Goal: Task Accomplishment & Management: Manage account settings

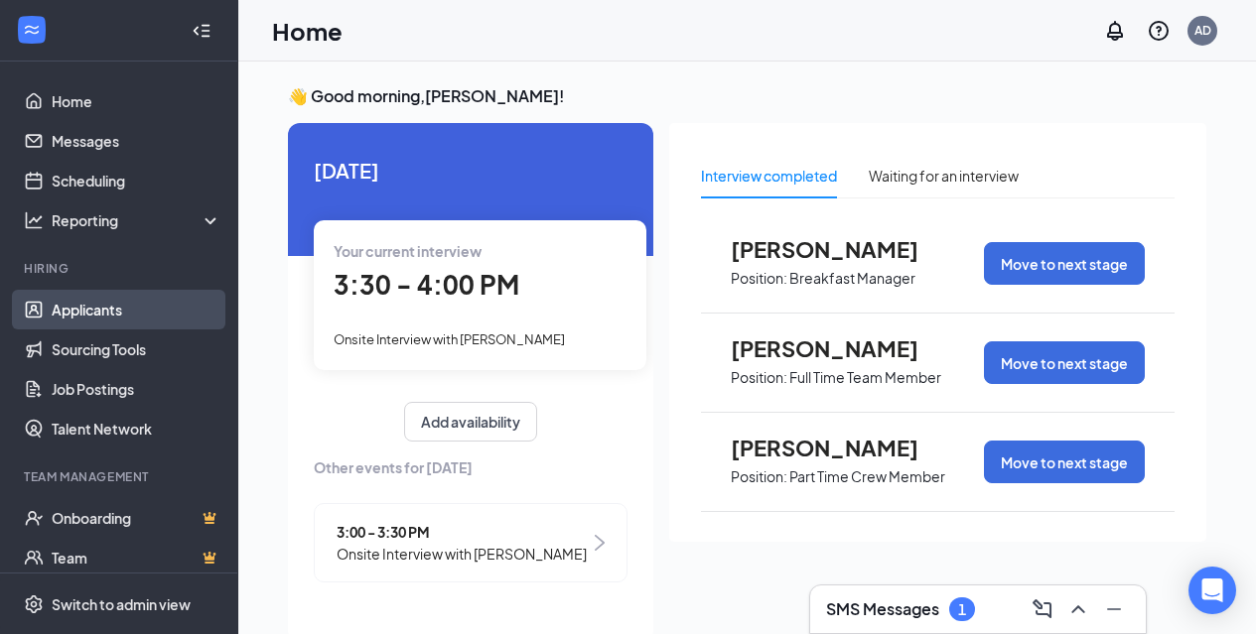
click at [90, 305] on link "Applicants" at bounding box center [137, 310] width 170 height 40
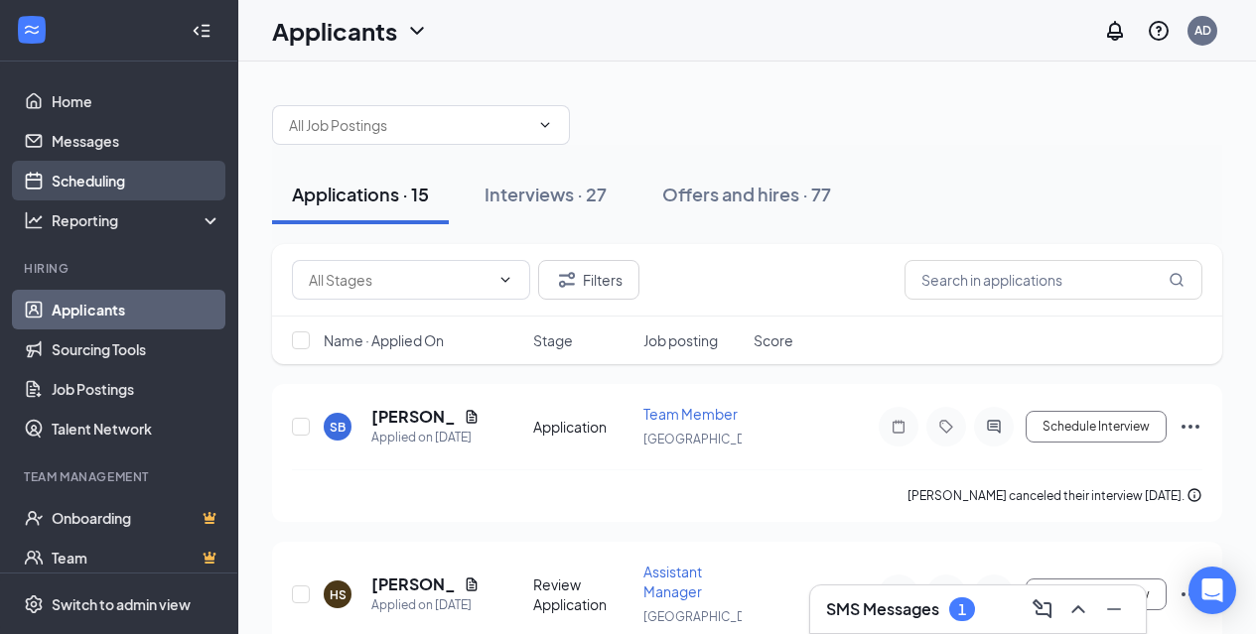
click at [87, 183] on link "Scheduling" at bounding box center [137, 181] width 170 height 40
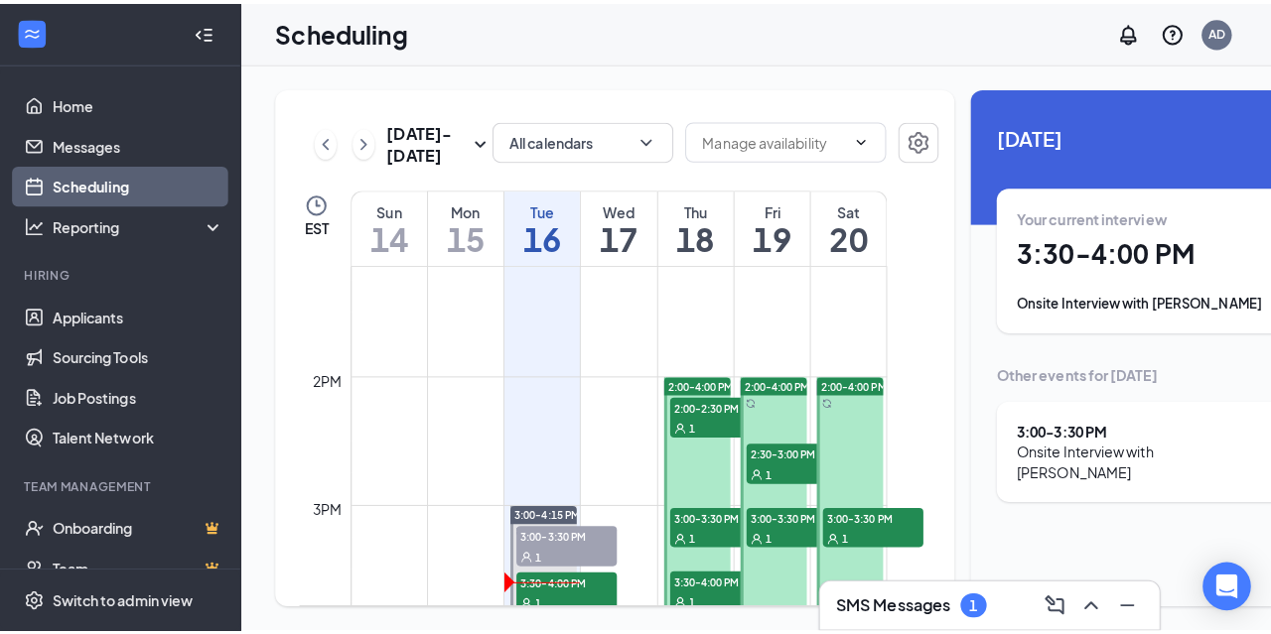
scroll to position [1770, 0]
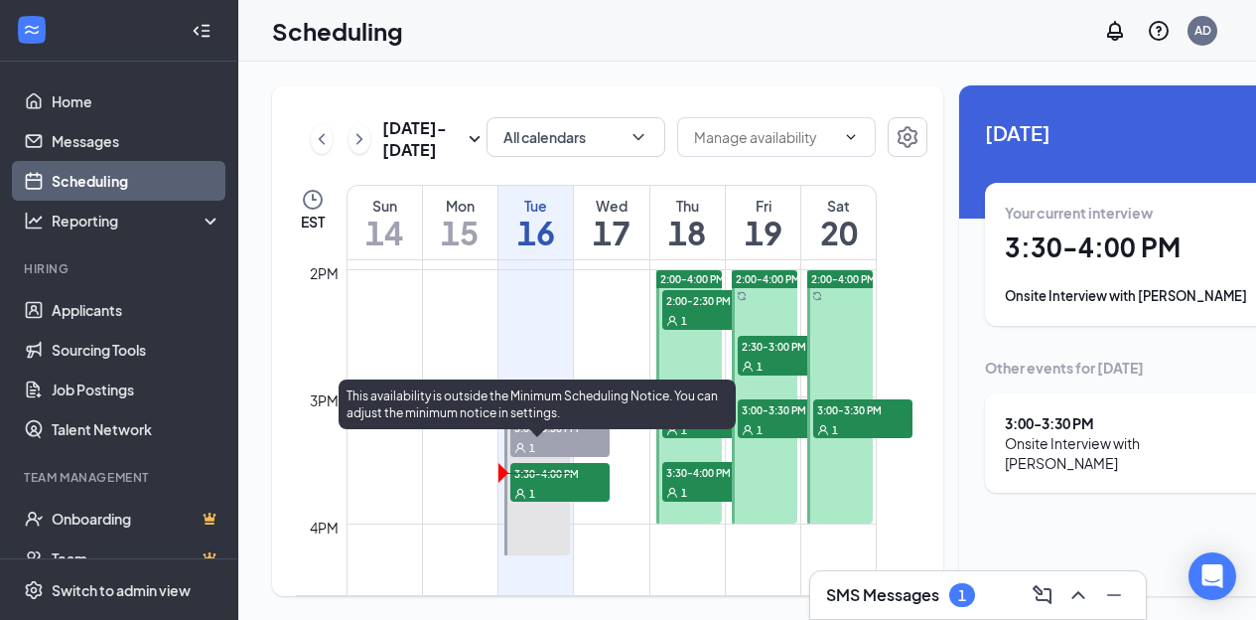
click at [547, 437] on span "3:00-3:30 PM" at bounding box center [559, 427] width 99 height 20
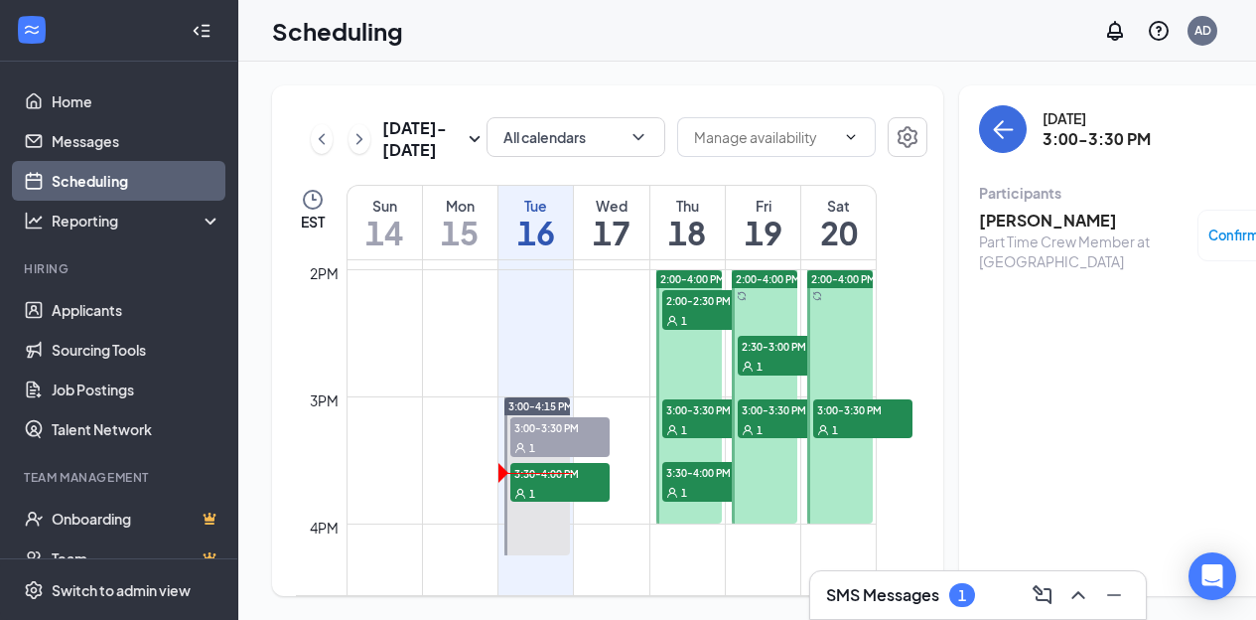
click at [990, 225] on h3 "[PERSON_NAME]" at bounding box center [1083, 220] width 209 height 22
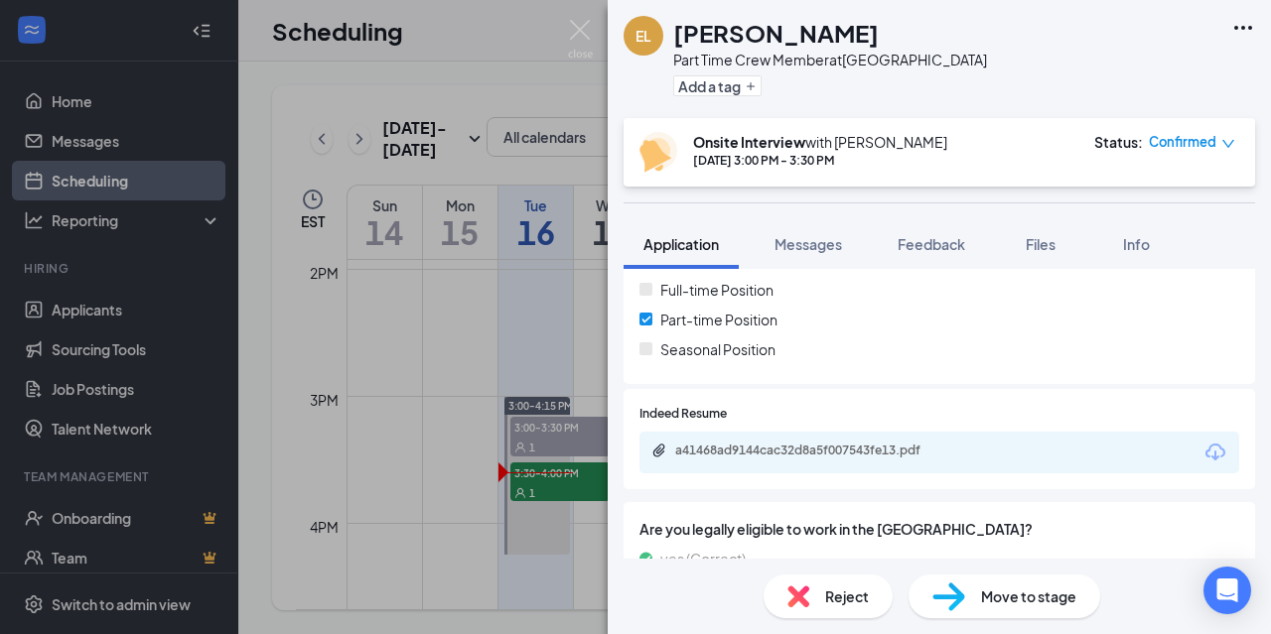
scroll to position [496, 0]
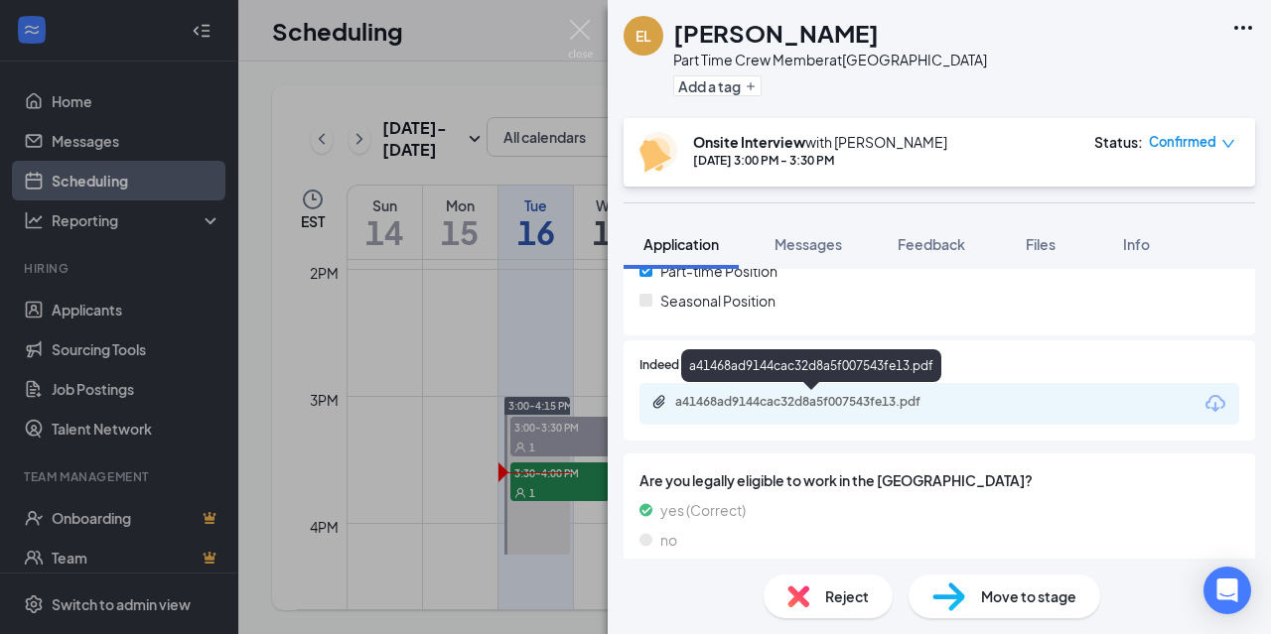
click at [740, 396] on div "a41468ad9144cac32d8a5f007543fe13.pdf" at bounding box center [814, 402] width 278 height 16
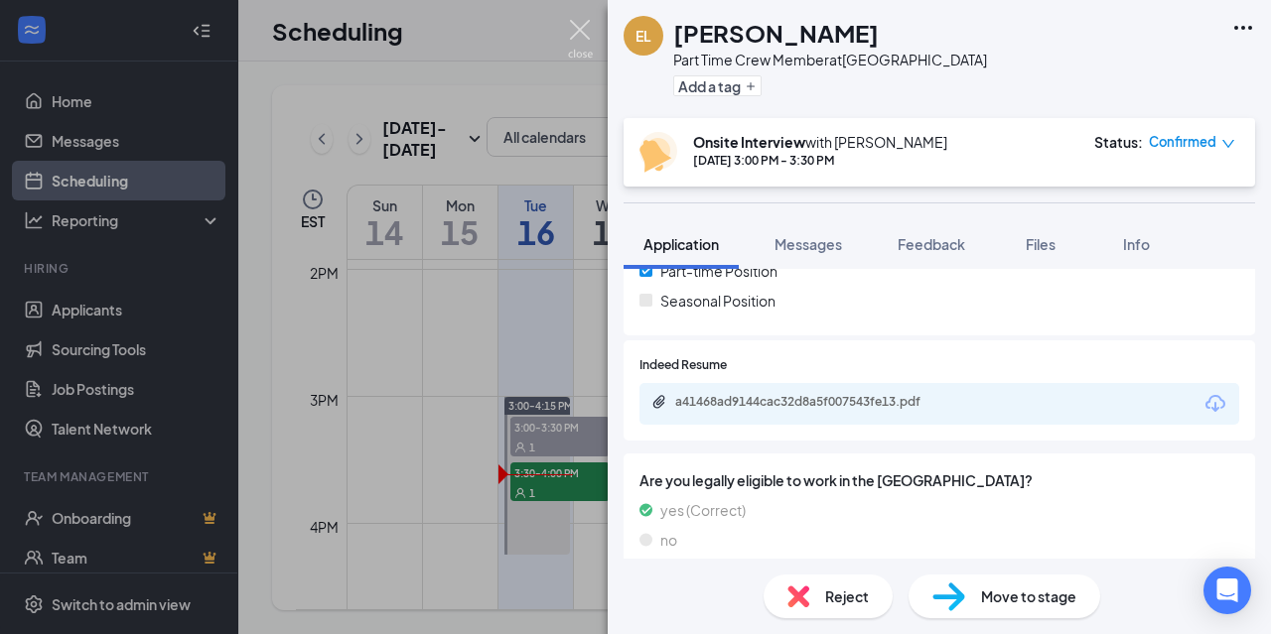
click at [586, 32] on img at bounding box center [580, 39] width 25 height 39
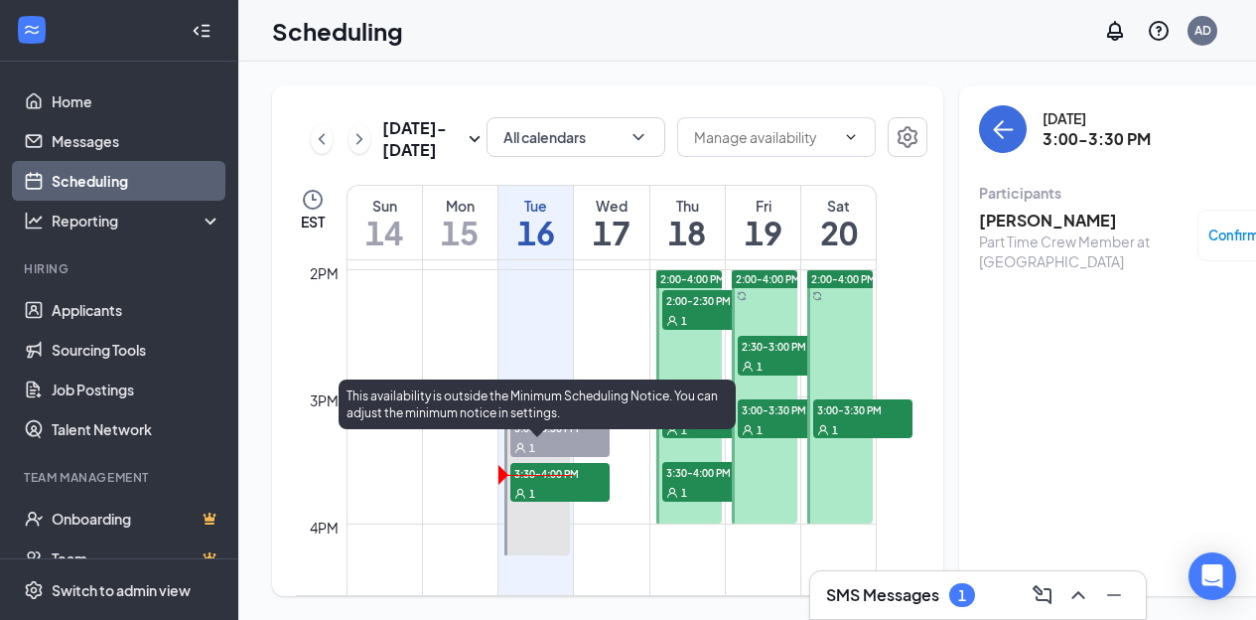
click at [573, 502] on div "1" at bounding box center [559, 493] width 99 height 20
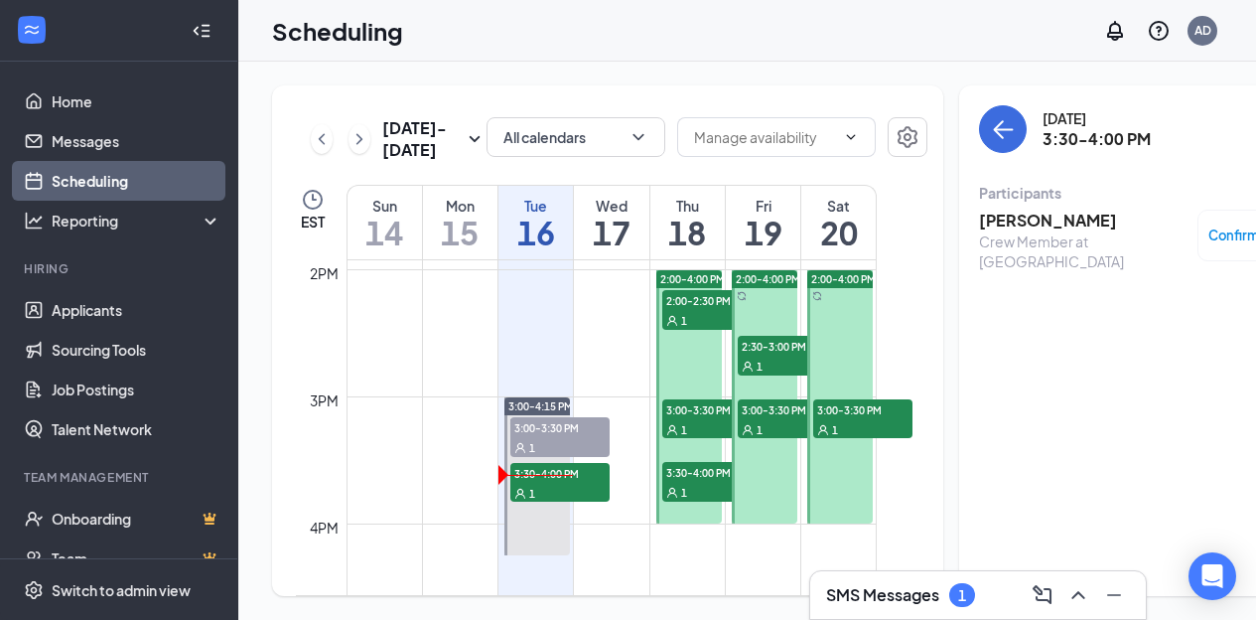
click at [984, 220] on h3 "[PERSON_NAME]" at bounding box center [1083, 220] width 209 height 22
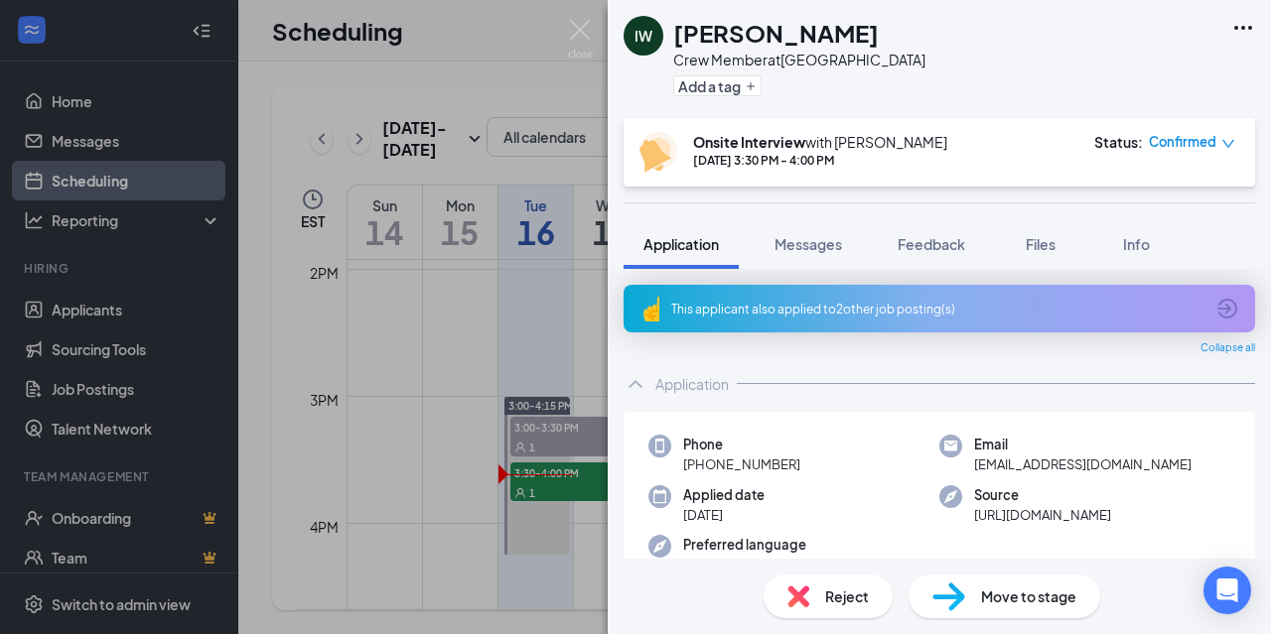
click at [759, 301] on div "This applicant also applied to 2 other job posting(s)" at bounding box center [937, 309] width 532 height 17
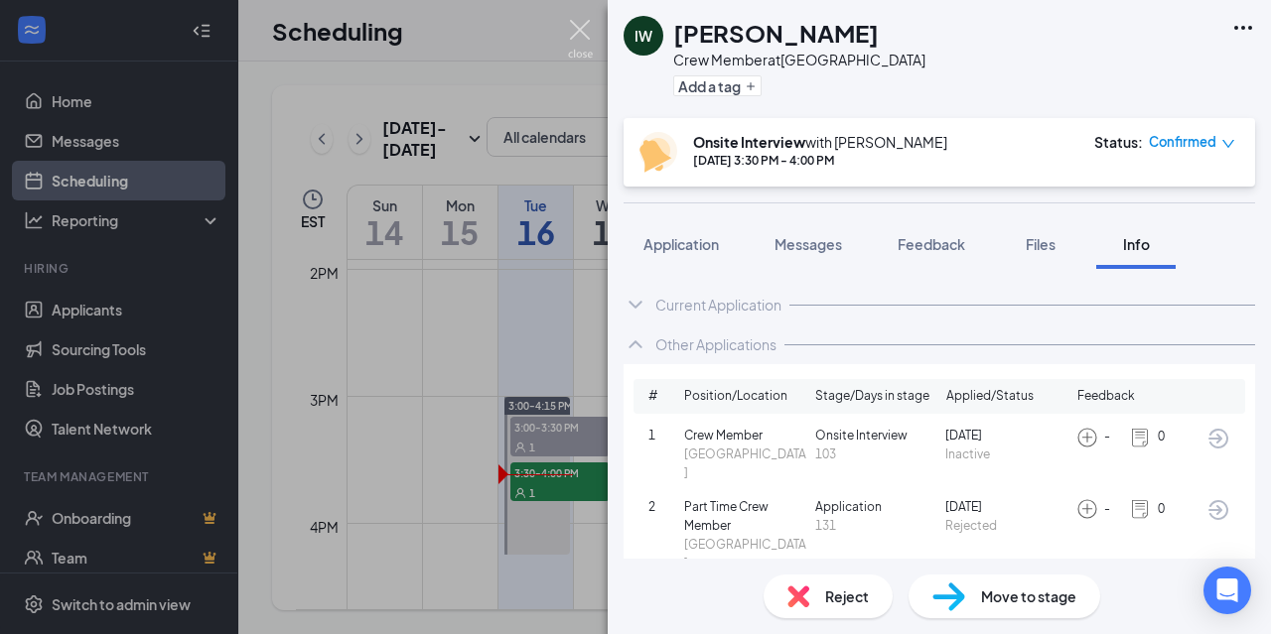
click at [579, 33] on img at bounding box center [580, 39] width 25 height 39
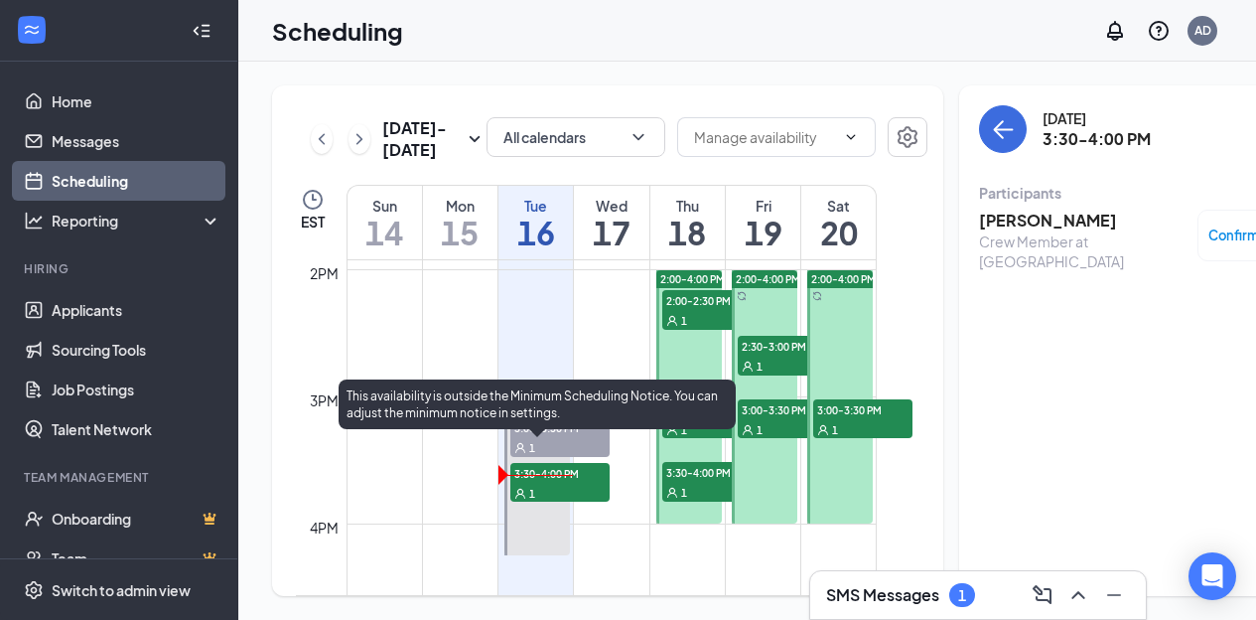
click at [538, 437] on span "3:00-3:30 PM" at bounding box center [559, 427] width 99 height 20
click at [560, 437] on span "3:00-3:30 PM" at bounding box center [559, 427] width 99 height 20
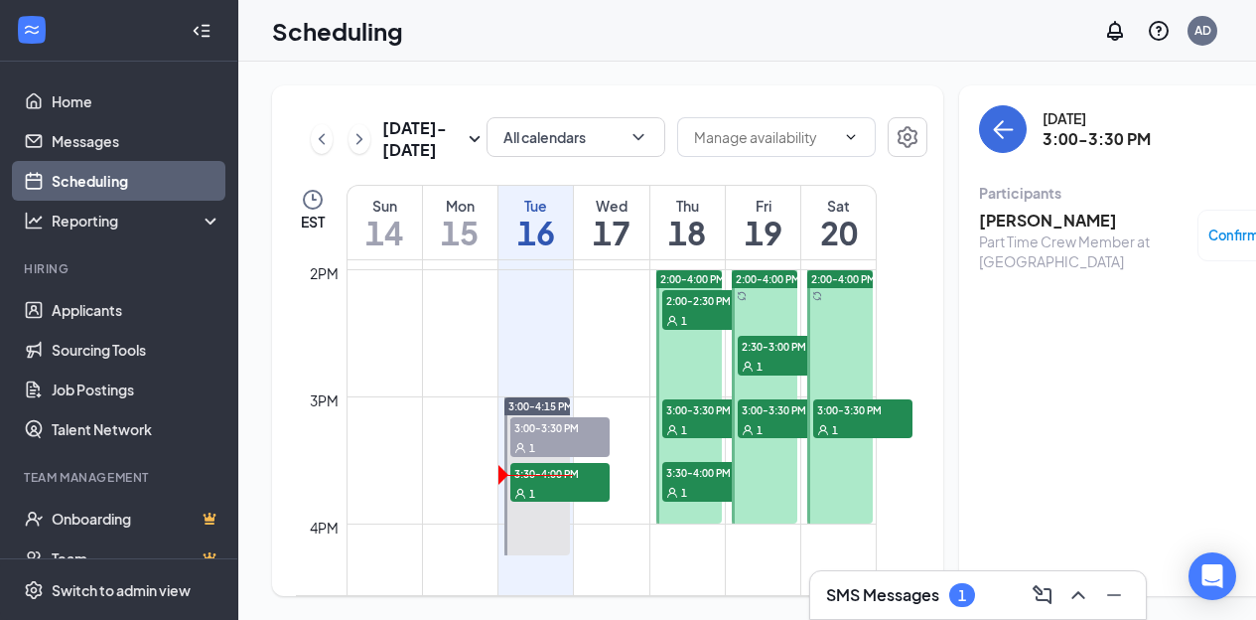
click at [980, 214] on h3 "[PERSON_NAME]" at bounding box center [1083, 220] width 209 height 22
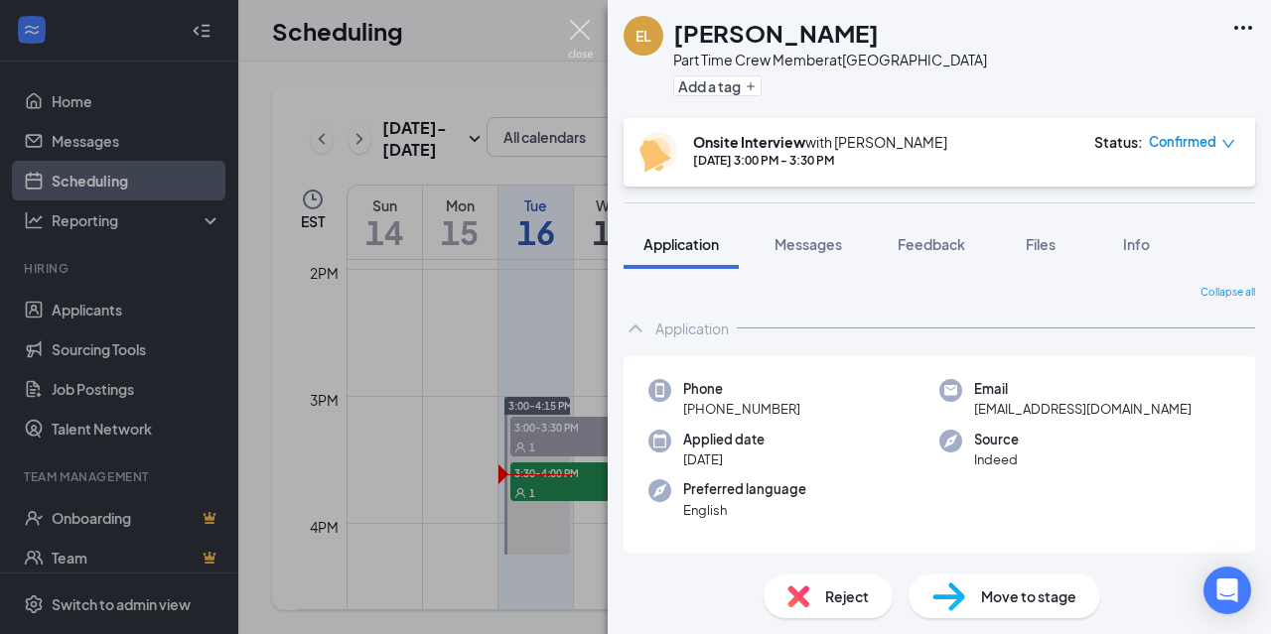
click at [577, 27] on img at bounding box center [580, 39] width 25 height 39
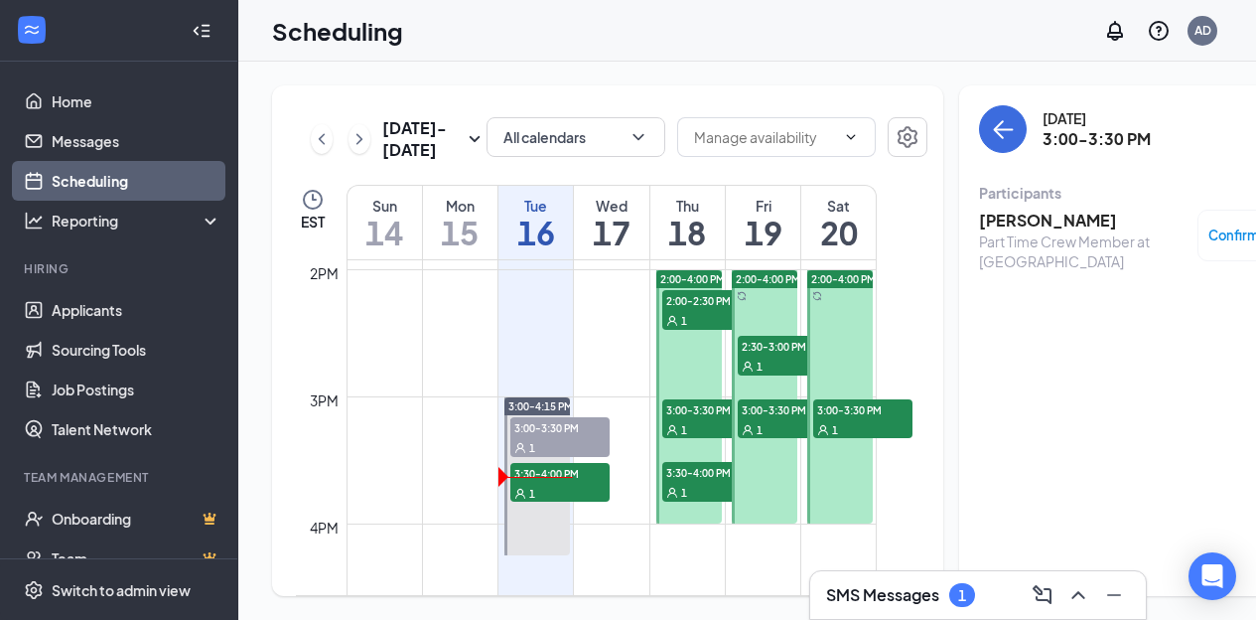
click at [906, 596] on h3 "SMS Messages" at bounding box center [882, 595] width 113 height 22
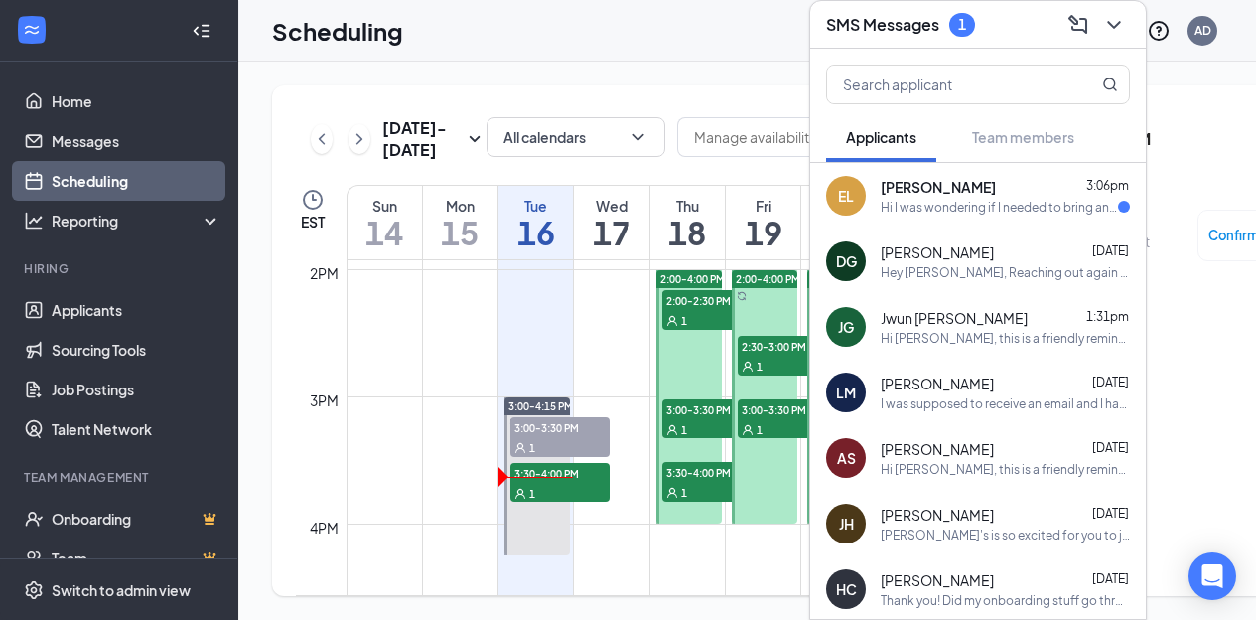
click at [937, 199] on div "Hi I was wondering if I needed to bring anything with me?" at bounding box center [999, 207] width 237 height 17
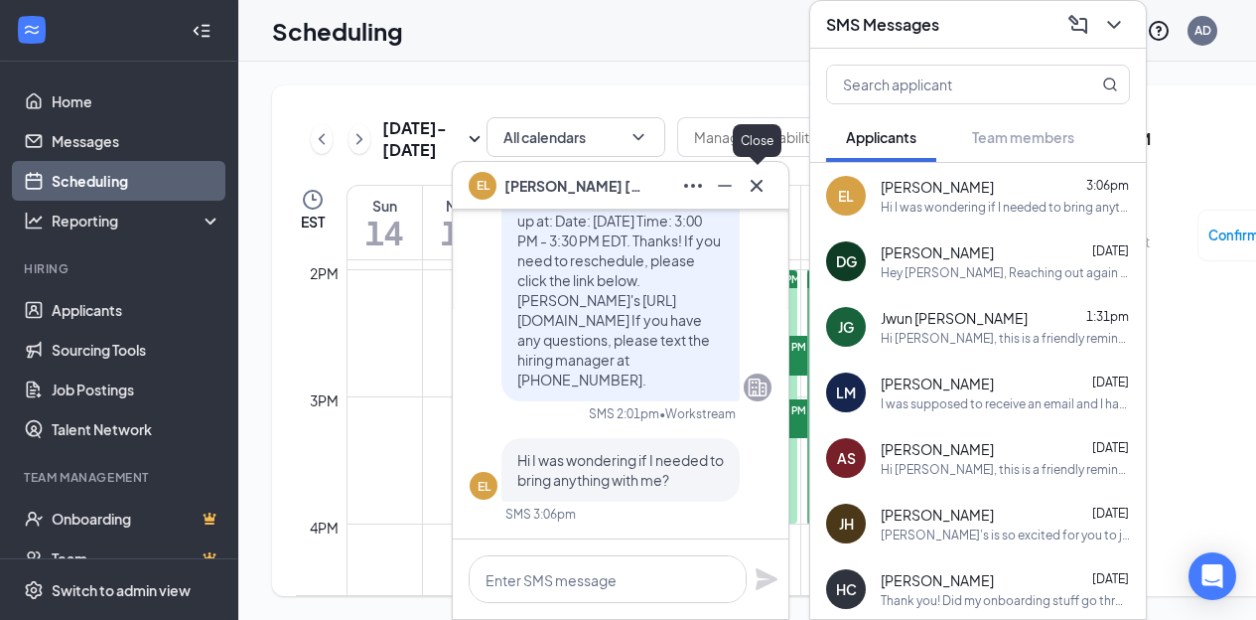
click at [760, 200] on button at bounding box center [757, 186] width 32 height 32
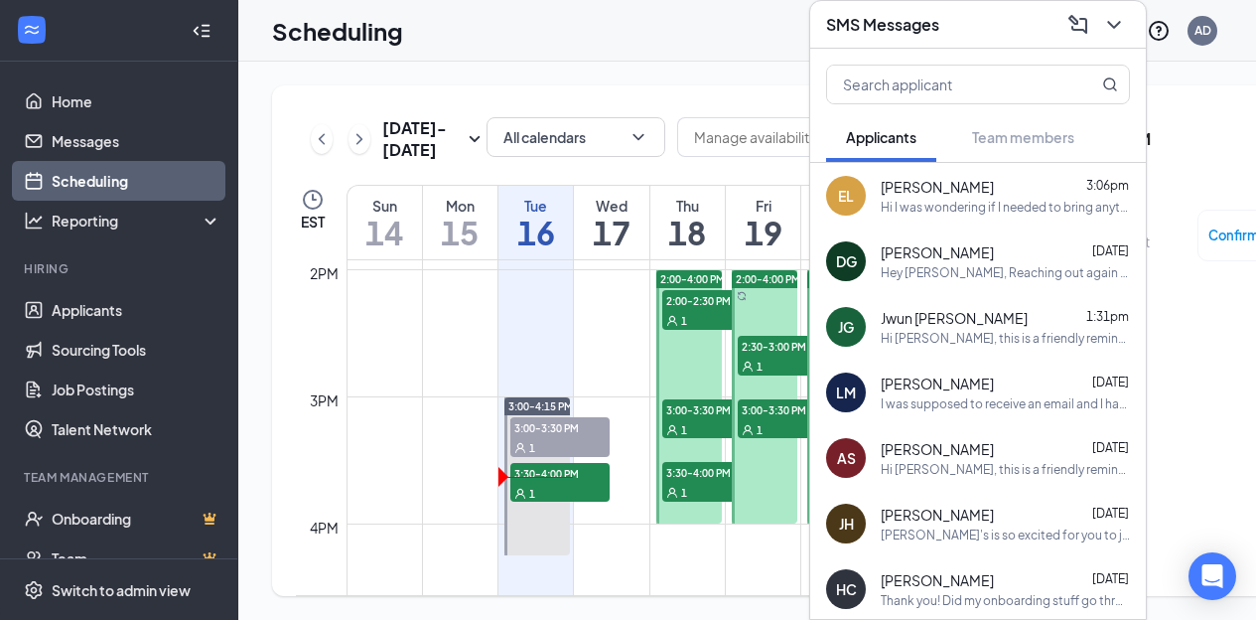
click at [1113, 15] on icon "ChevronDown" at bounding box center [1114, 25] width 24 height 24
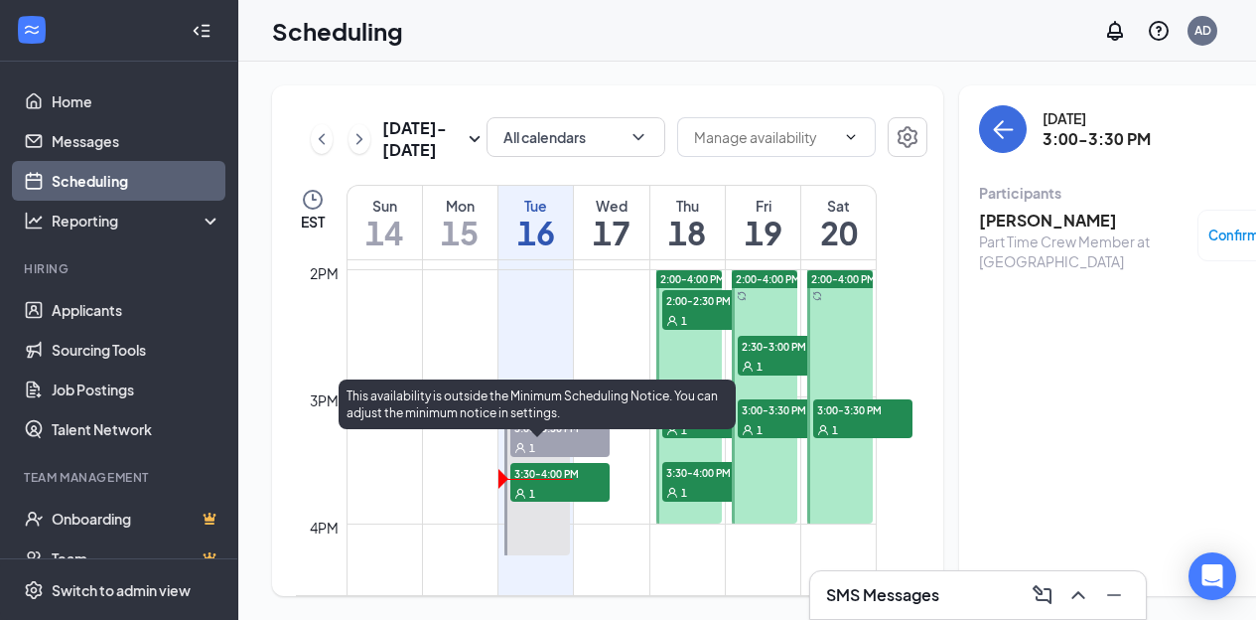
click at [555, 502] on div "1" at bounding box center [559, 493] width 99 height 20
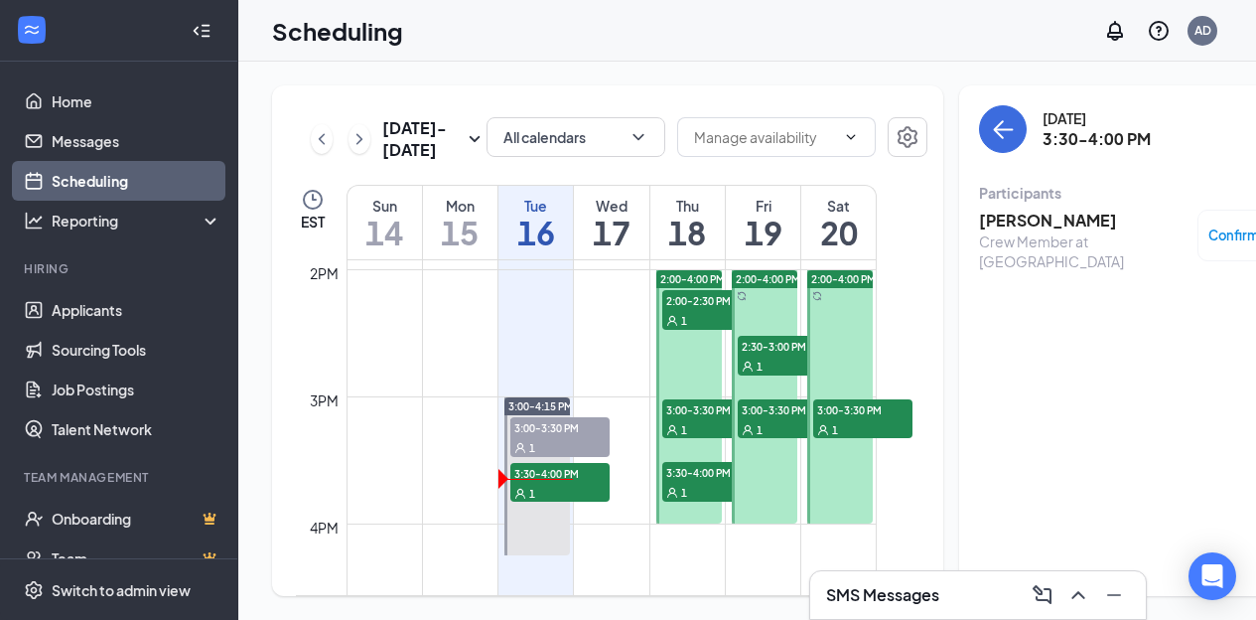
click at [983, 221] on h3 "[PERSON_NAME]" at bounding box center [1083, 220] width 209 height 22
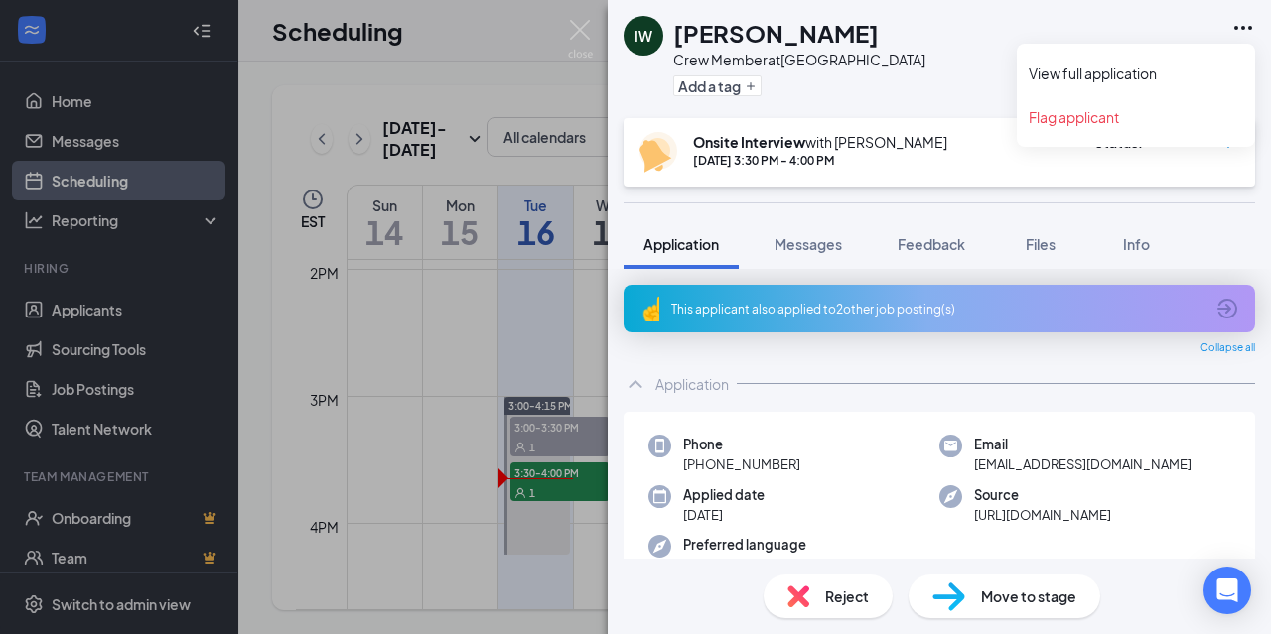
click at [1246, 30] on icon "Ellipses" at bounding box center [1243, 28] width 24 height 24
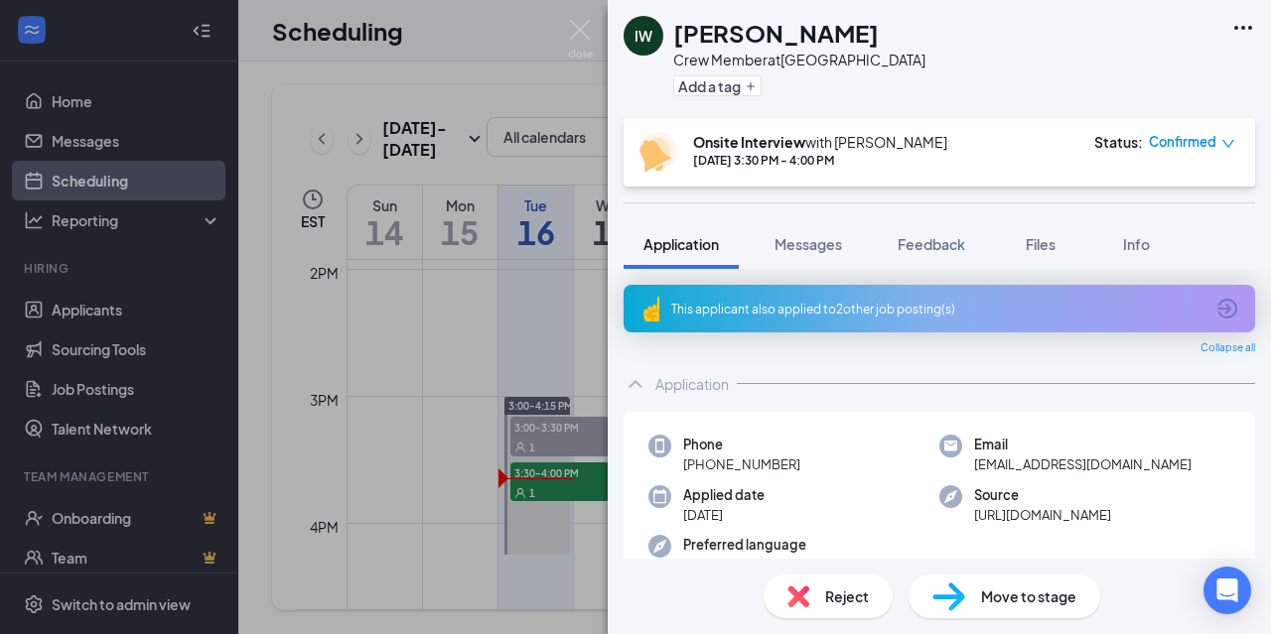
click at [981, 78] on div "IW [PERSON_NAME] Crew Member at [GEOGRAPHIC_DATA] Add a tag" at bounding box center [939, 59] width 663 height 118
click at [578, 28] on img at bounding box center [580, 39] width 25 height 39
